Goal: Obtain resource: Download file/media

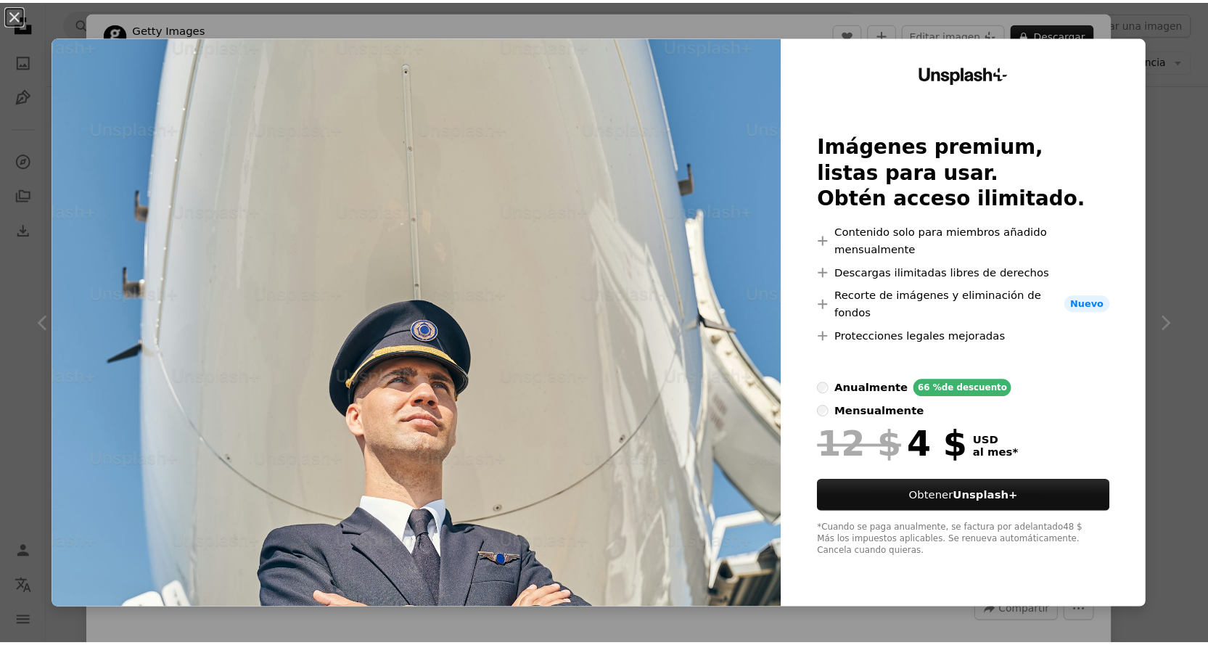
scroll to position [725, 0]
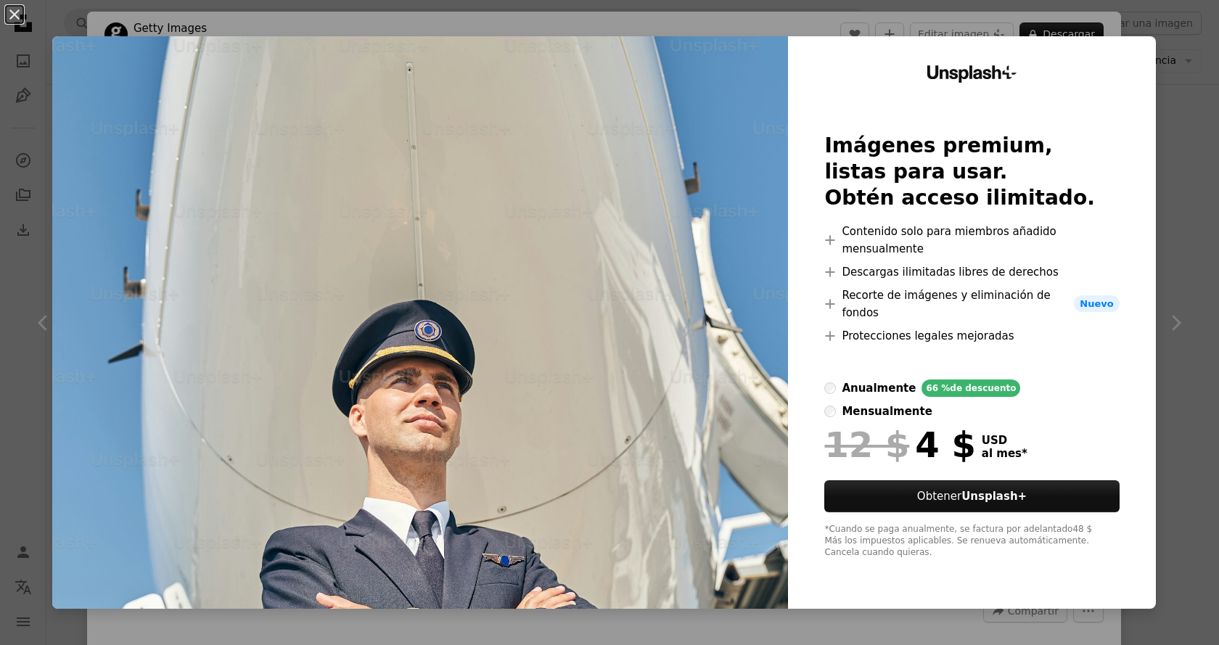
click at [1158, 398] on div "An X shape Unsplash+ Imágenes premium, listas para usar. Obtén acceso ilimitado…" at bounding box center [609, 322] width 1219 height 645
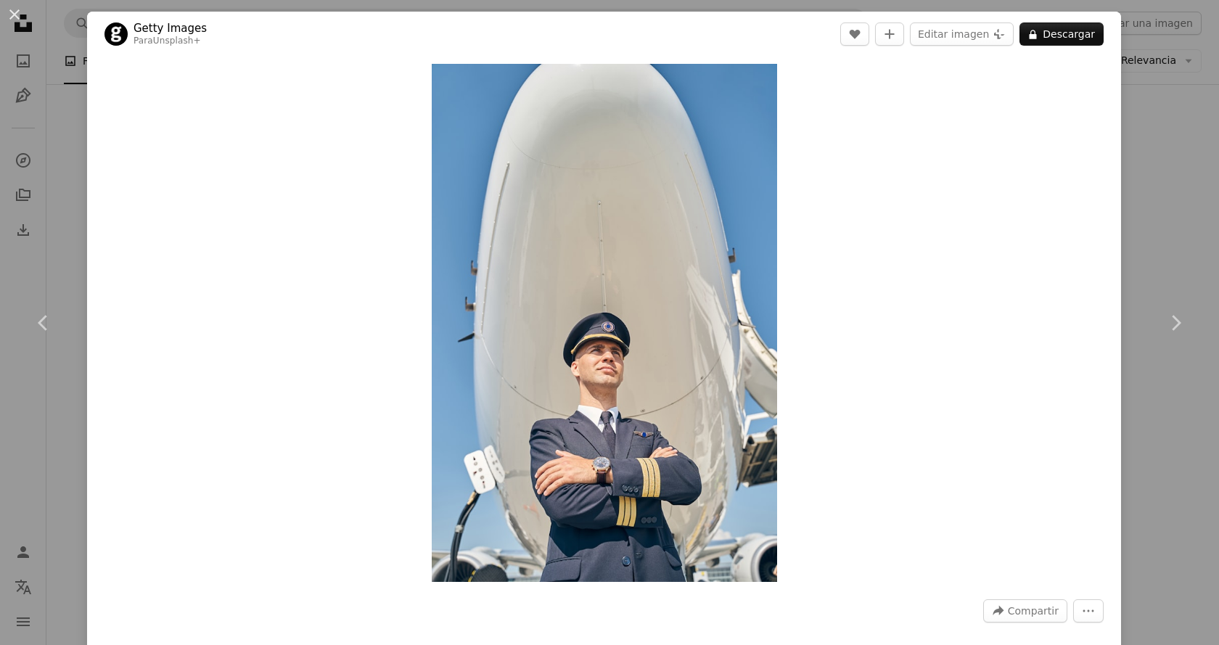
click at [827, 357] on div "Zoom in" at bounding box center [604, 323] width 1034 height 532
click at [22, 15] on button "An X shape" at bounding box center [14, 14] width 17 height 17
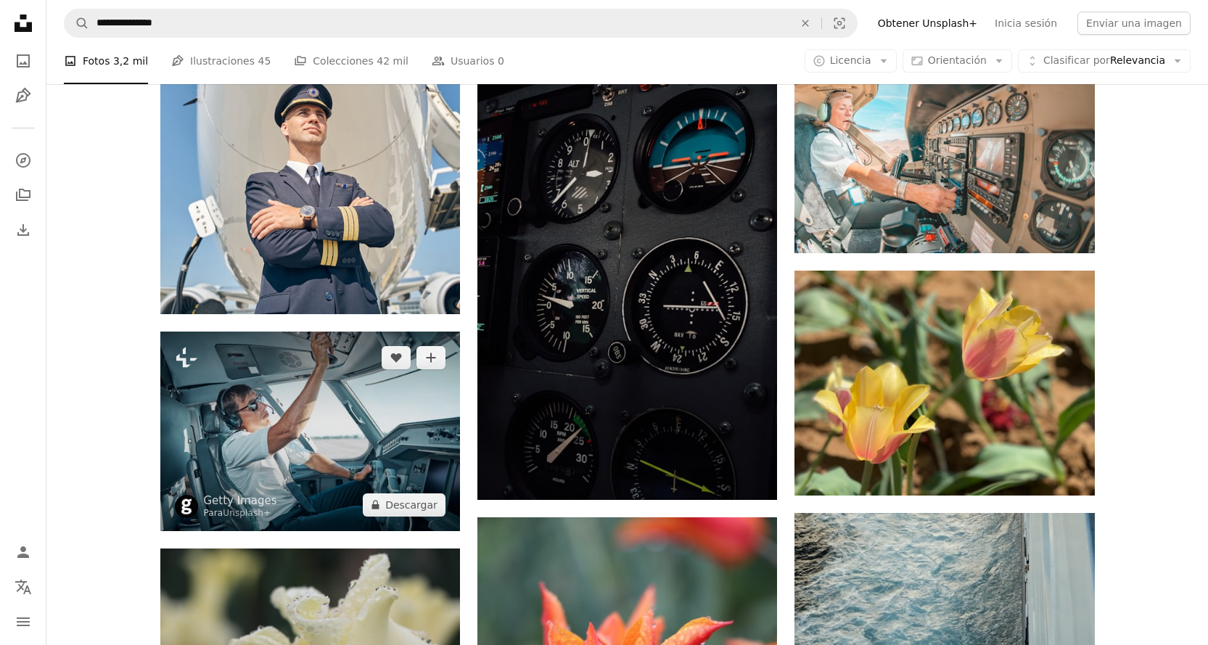
scroll to position [725, 0]
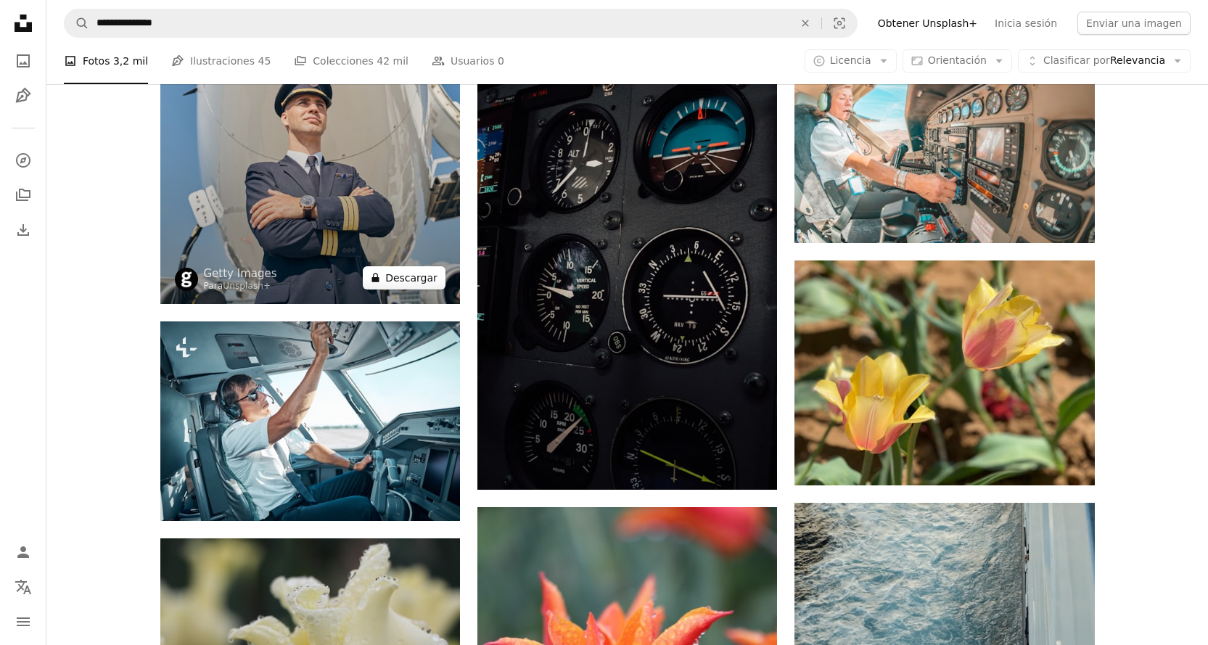
click at [395, 284] on button "A lock Descargar" at bounding box center [404, 277] width 83 height 23
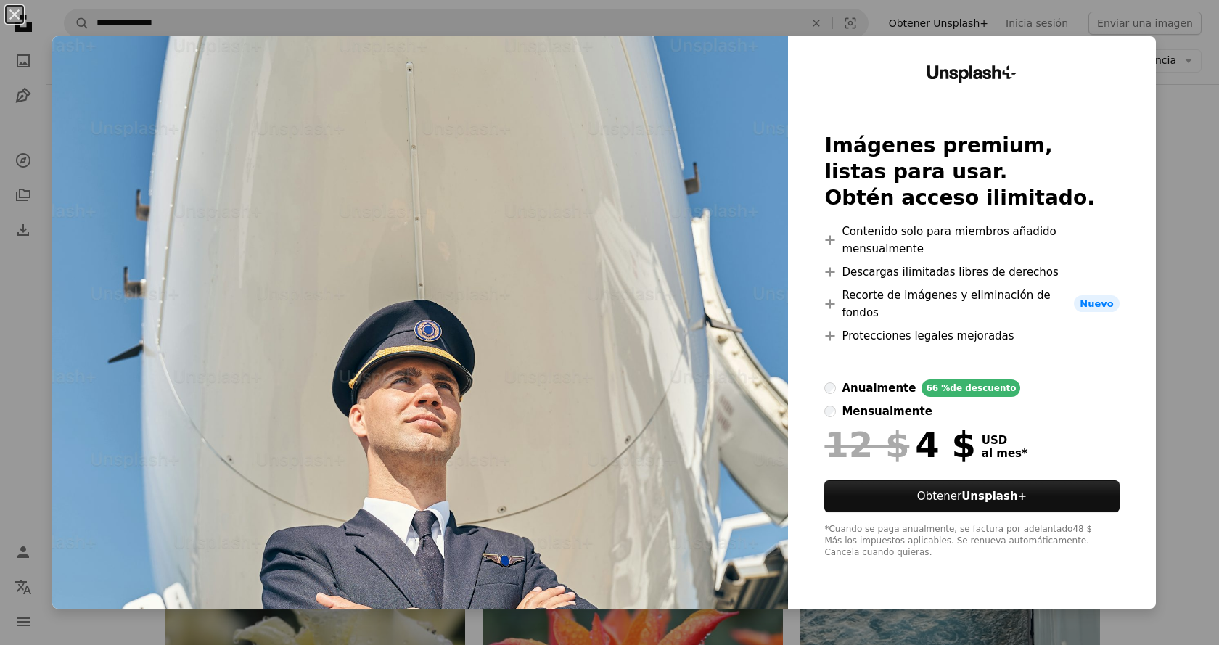
click at [1173, 158] on div "An X shape Unsplash+ Imágenes premium, listas para usar. Obtén acceso ilimitado…" at bounding box center [609, 322] width 1219 height 645
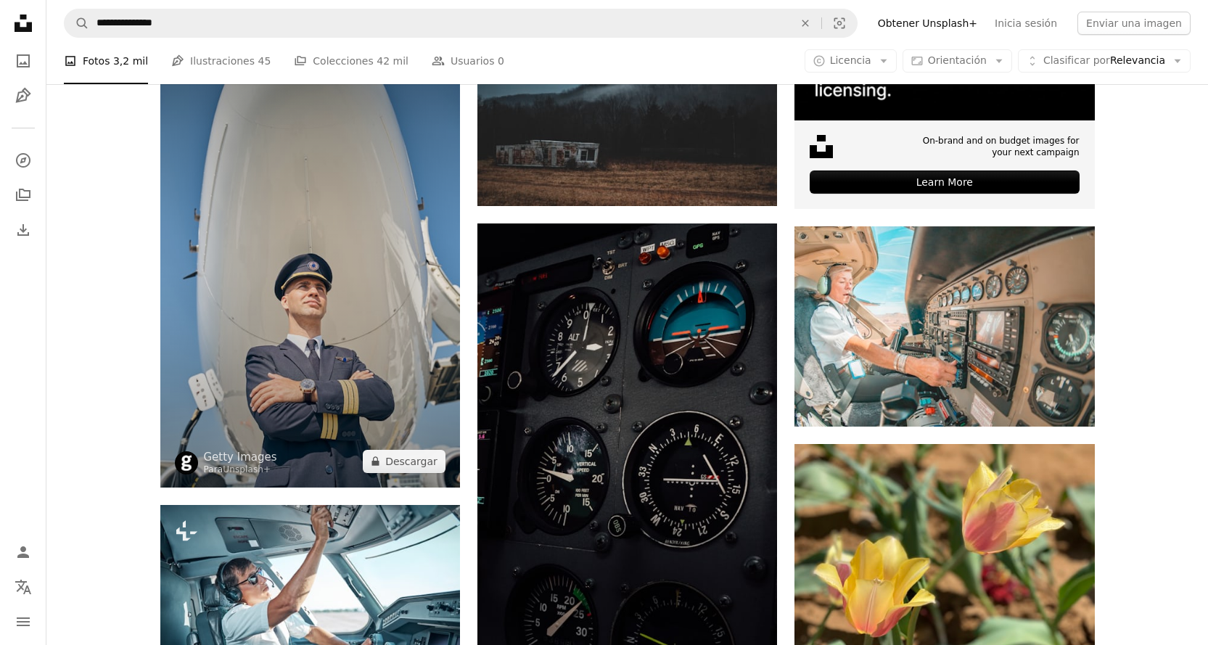
scroll to position [508, 0]
